Goal: Task Accomplishment & Management: Manage account settings

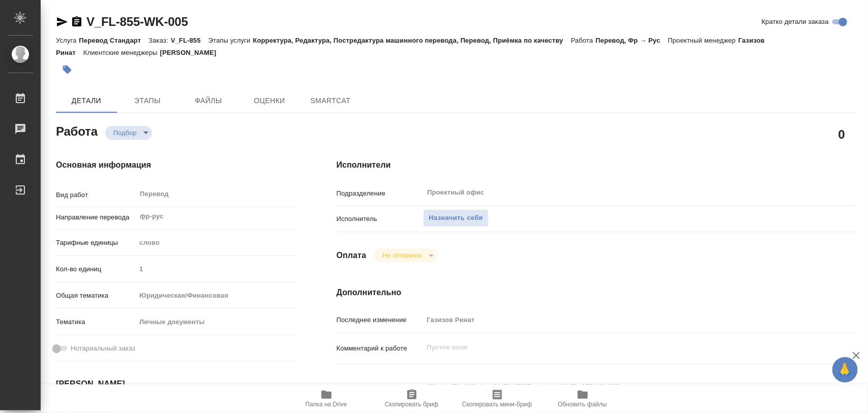
type textarea "x"
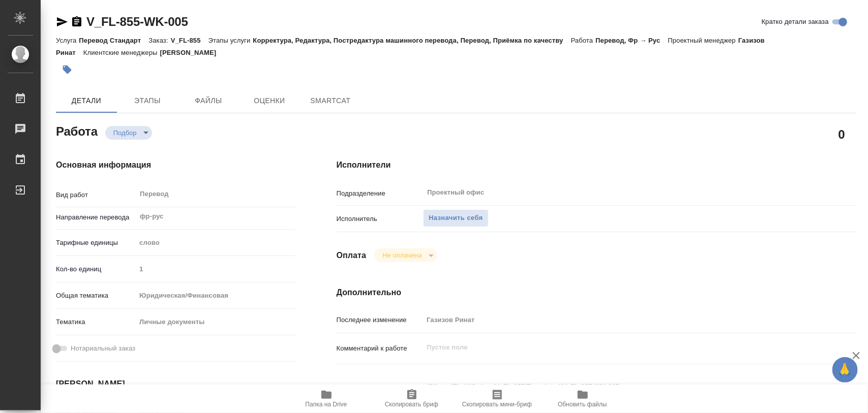
type textarea "x"
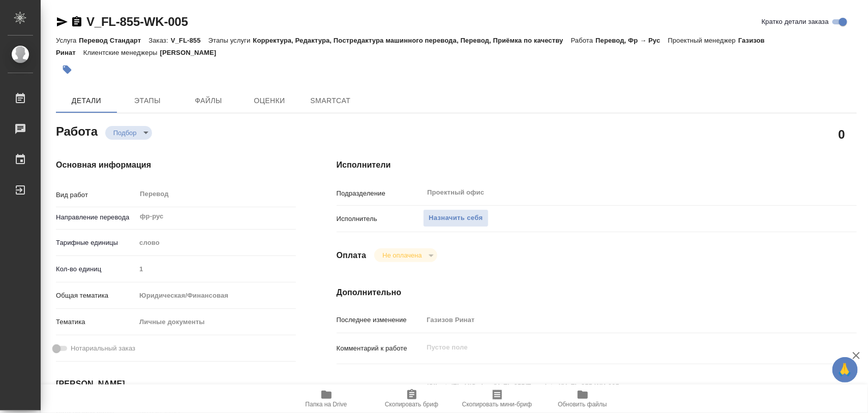
type textarea "x"
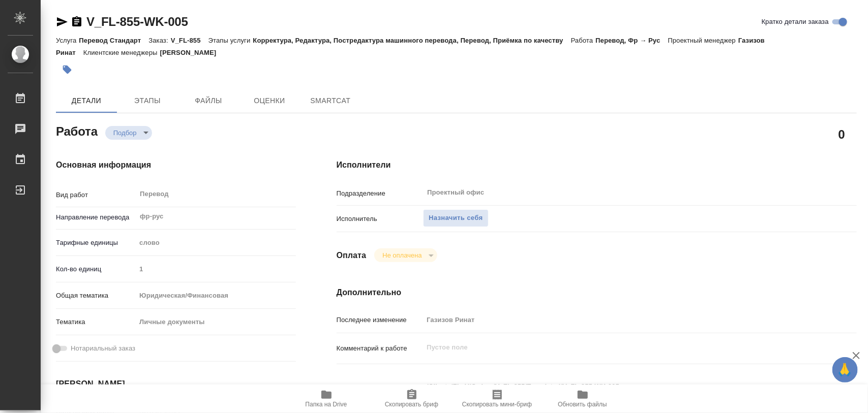
type textarea "x"
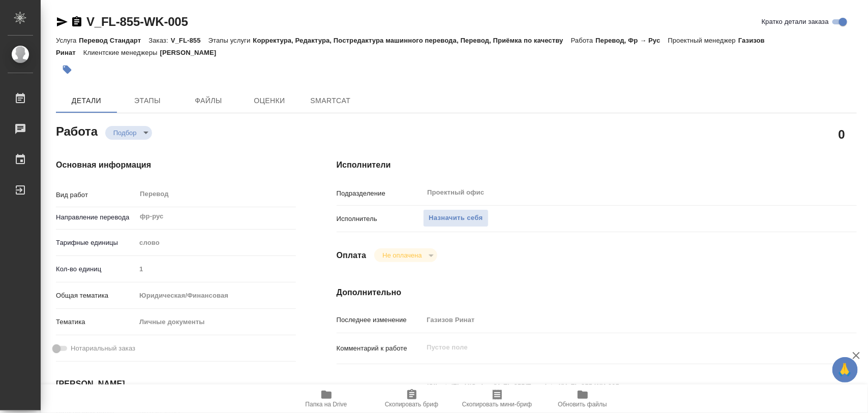
type textarea "x"
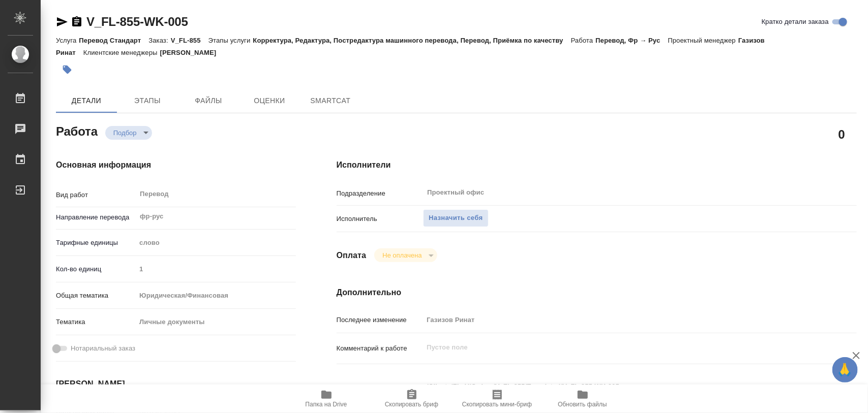
type textarea "x"
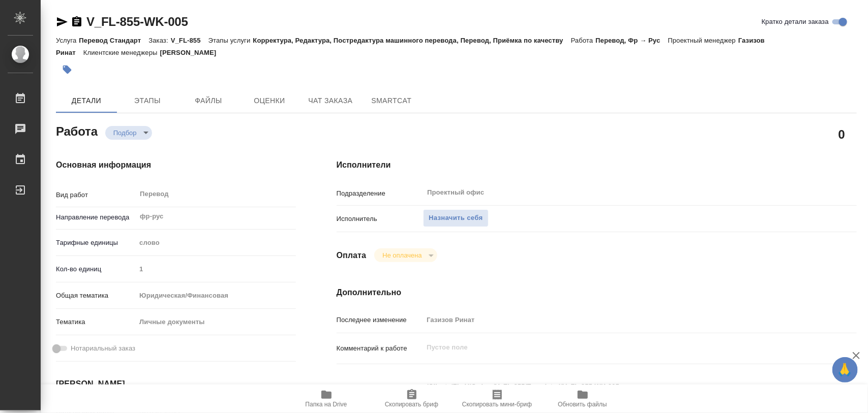
type textarea "x"
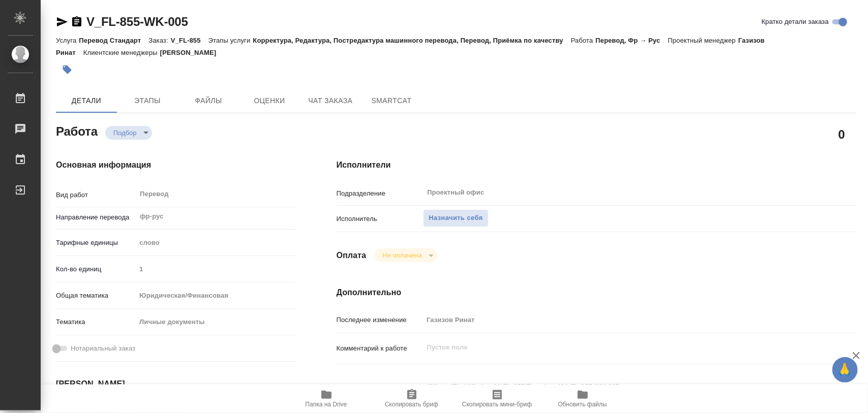
scroll to position [318, 0]
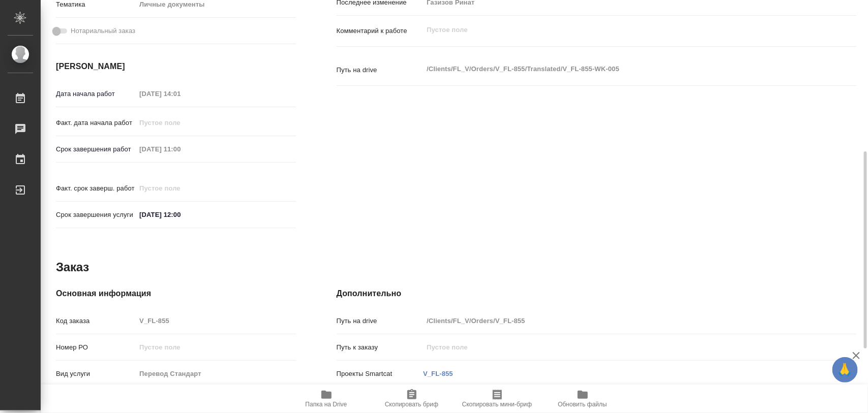
type textarea "x"
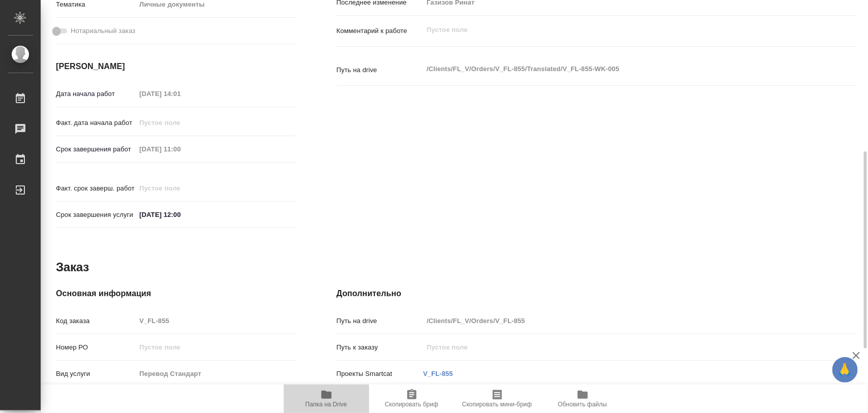
click at [330, 399] on icon "button" at bounding box center [326, 395] width 10 height 8
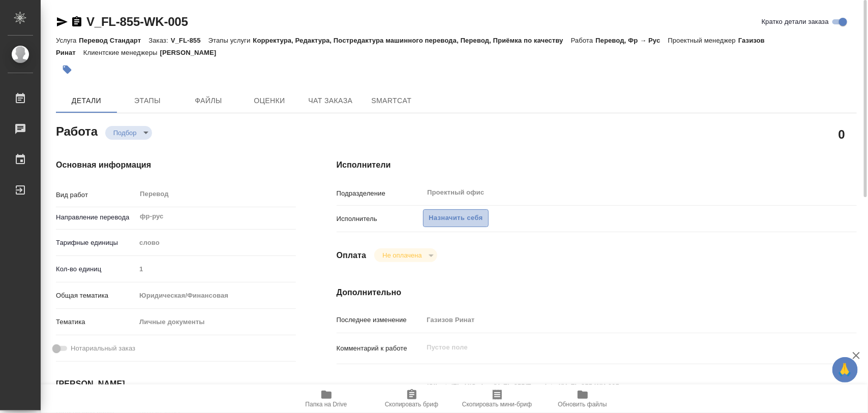
click at [459, 220] on span "Назначить себя" at bounding box center [456, 218] width 54 height 12
type textarea "x"
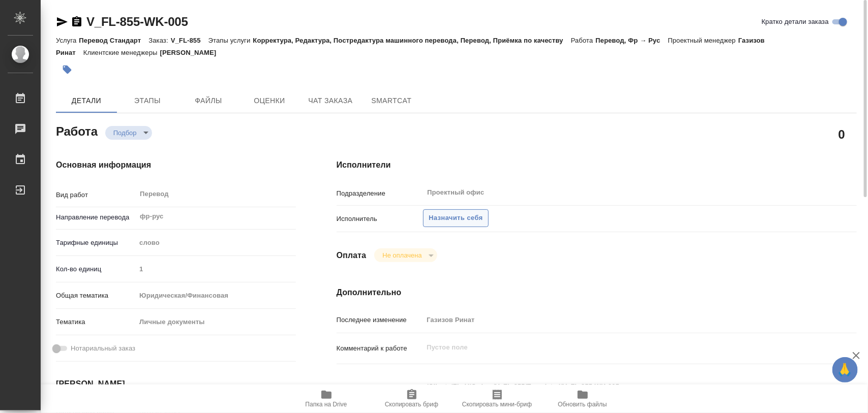
type textarea "x"
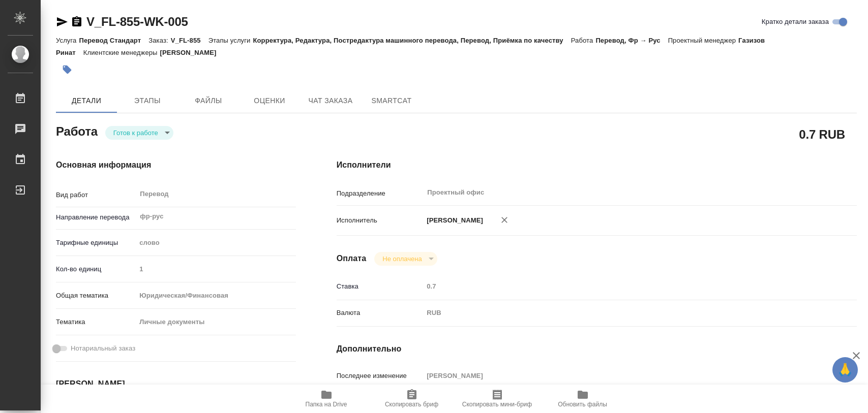
type textarea "x"
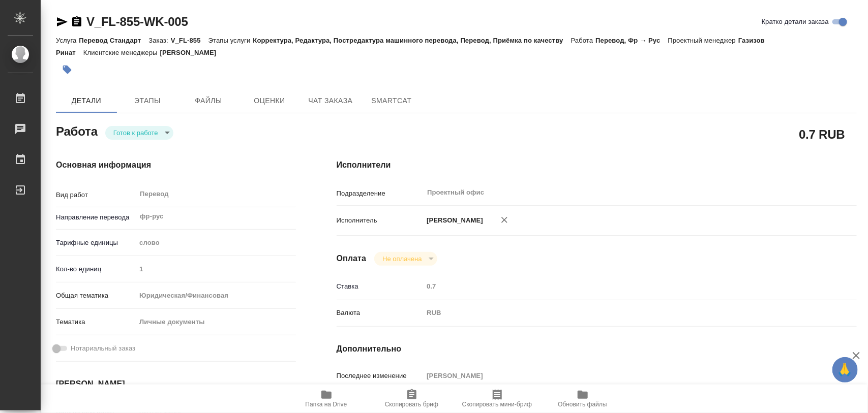
type textarea "x"
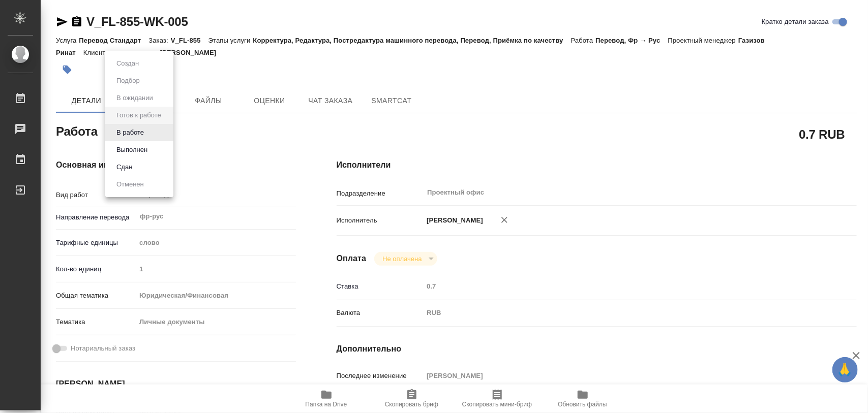
click at [168, 133] on body "🙏 .cls-1 fill:#fff; AWATERA Iglakov Maksim Работы 0 Чаты График Выйти V_FL-855-…" at bounding box center [434, 206] width 868 height 413
click at [130, 130] on button "В работе" at bounding box center [130, 132] width 34 height 11
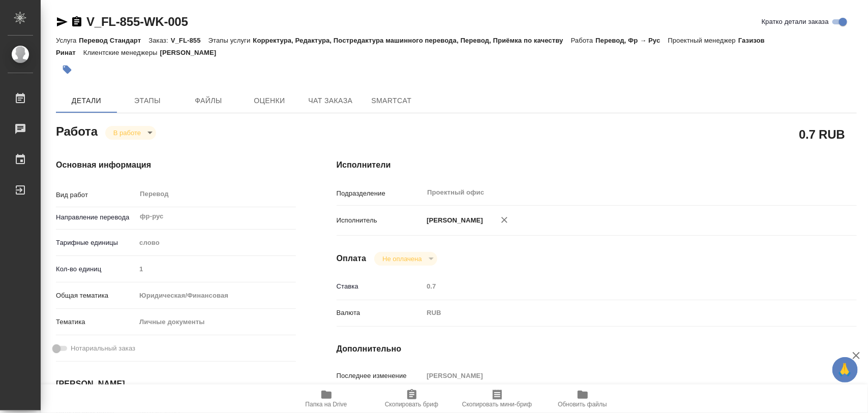
type textarea "x"
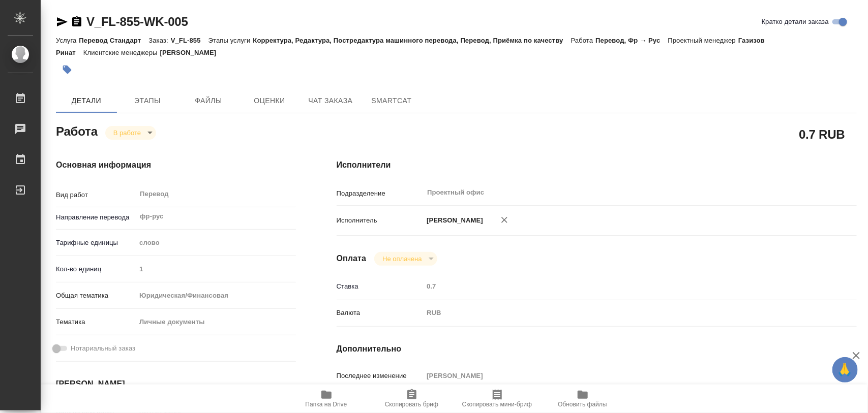
type textarea "x"
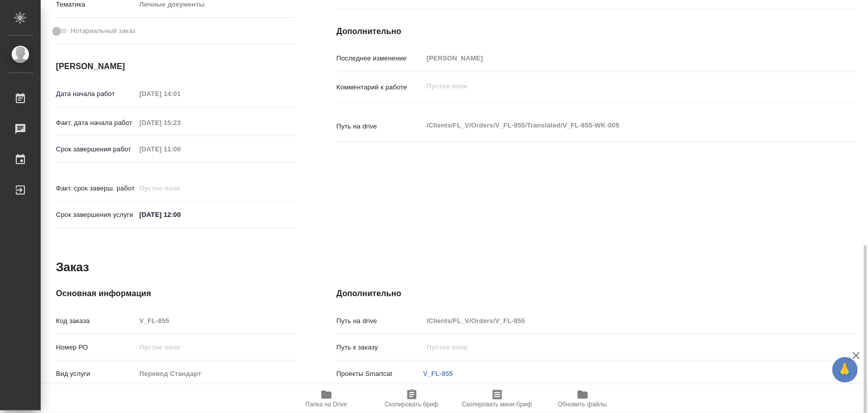
type textarea "x"
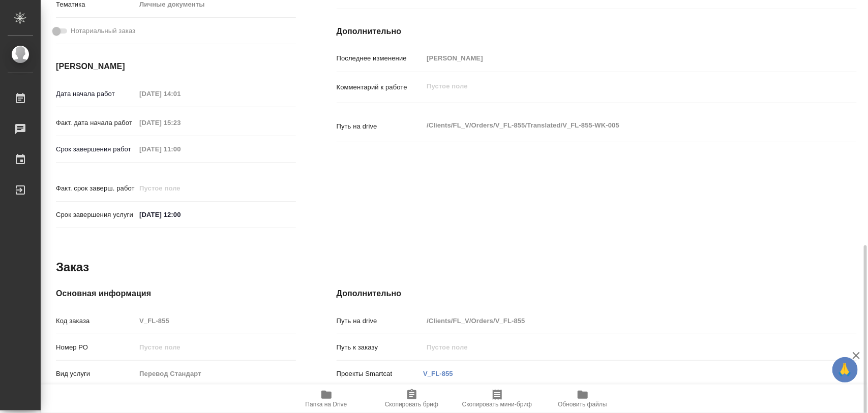
scroll to position [453, 0]
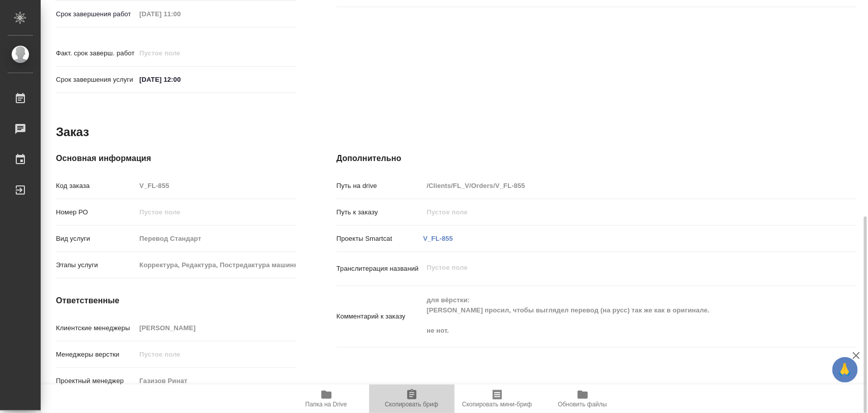
click at [408, 392] on icon "button" at bounding box center [411, 394] width 9 height 10
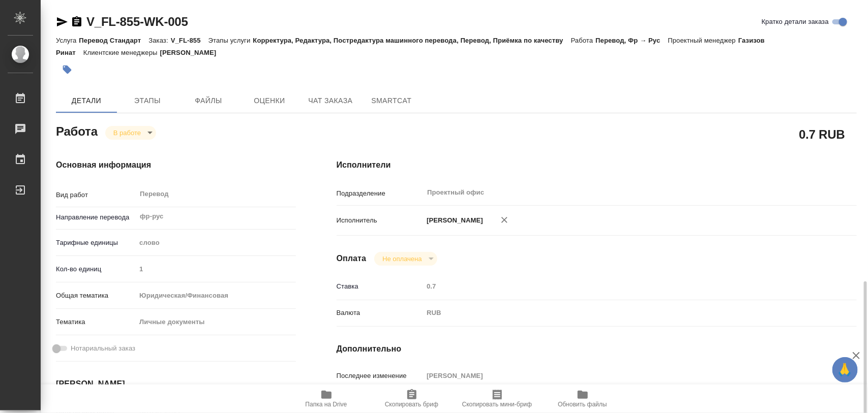
scroll to position [254, 0]
